Goal: Information Seeking & Learning: Learn about a topic

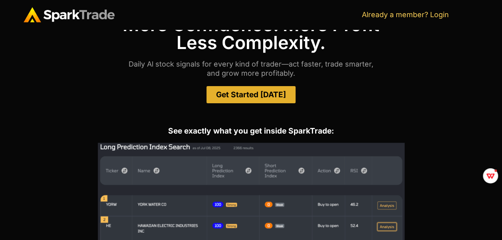
click at [242, 94] on span "Get Started [DATE]" at bounding box center [251, 95] width 70 height 8
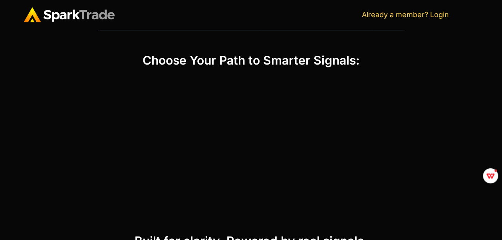
scroll to position [328, 0]
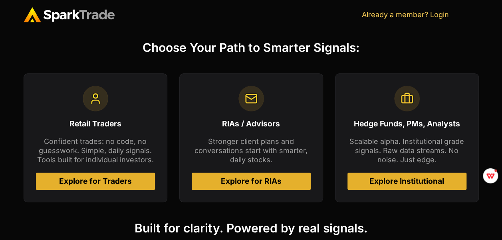
click at [105, 181] on span "Explore for Traders" at bounding box center [95, 182] width 73 height 8
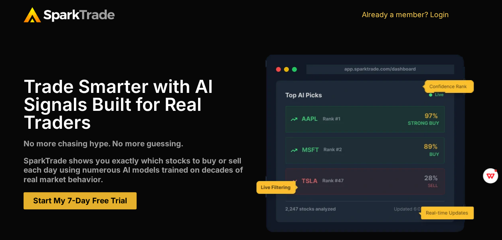
click at [234, 52] on div "Trade Smarter with Al Signals Built for Real Traders No more chasing hype. No m…" at bounding box center [138, 144] width 228 height 204
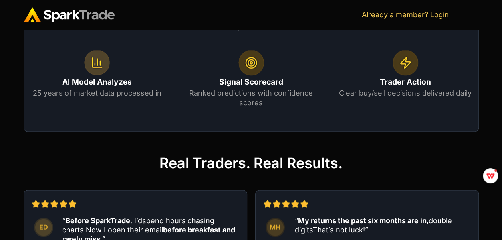
scroll to position [639, 0]
